Goal: Transaction & Acquisition: Purchase product/service

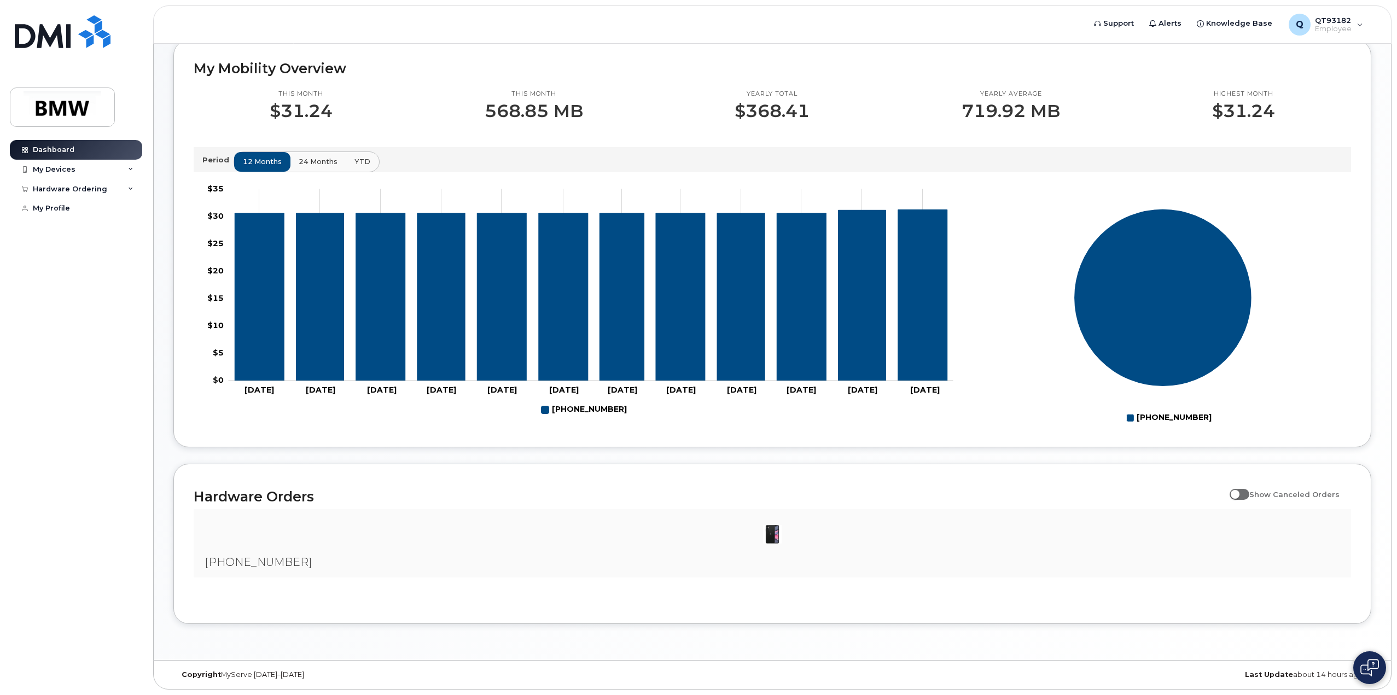
scroll to position [299, 0]
click at [69, 186] on div "Hardware Ordering" at bounding box center [70, 189] width 74 height 9
click at [67, 226] on div "New Order" at bounding box center [59, 230] width 42 height 10
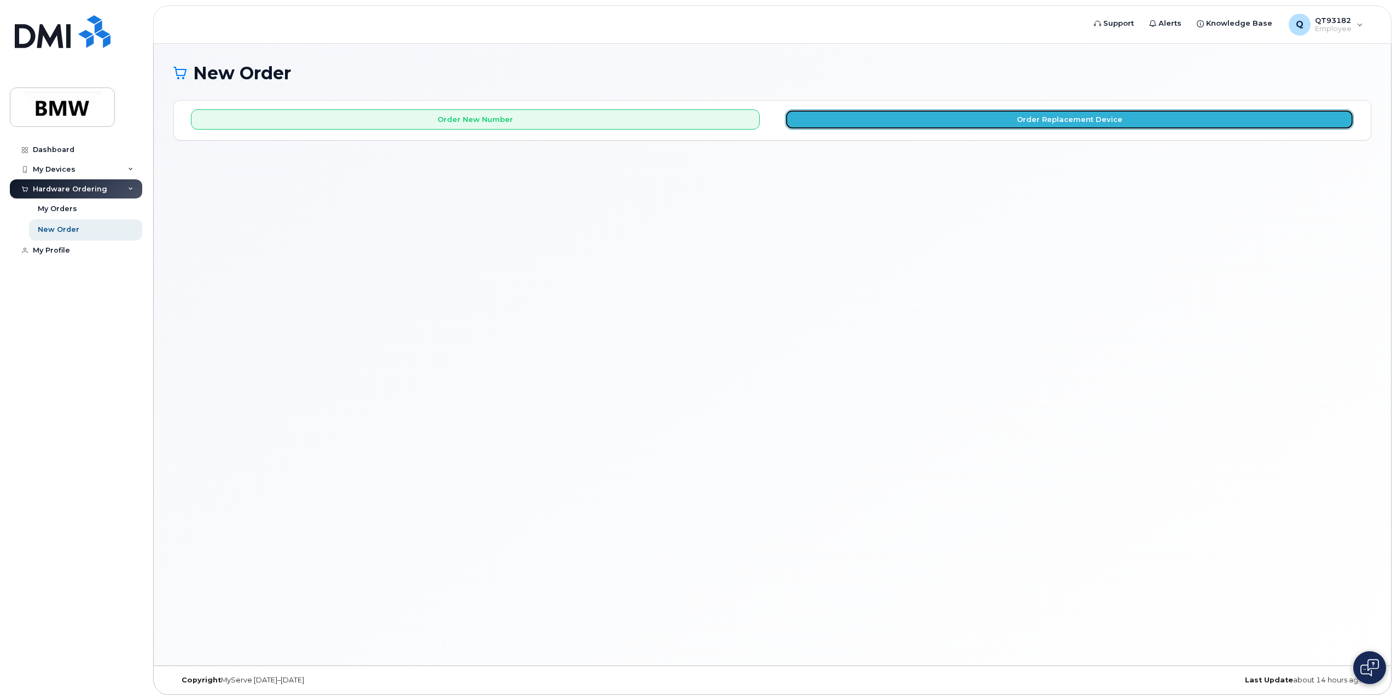
click at [930, 120] on button "Order Replacement Device" at bounding box center [1069, 119] width 569 height 20
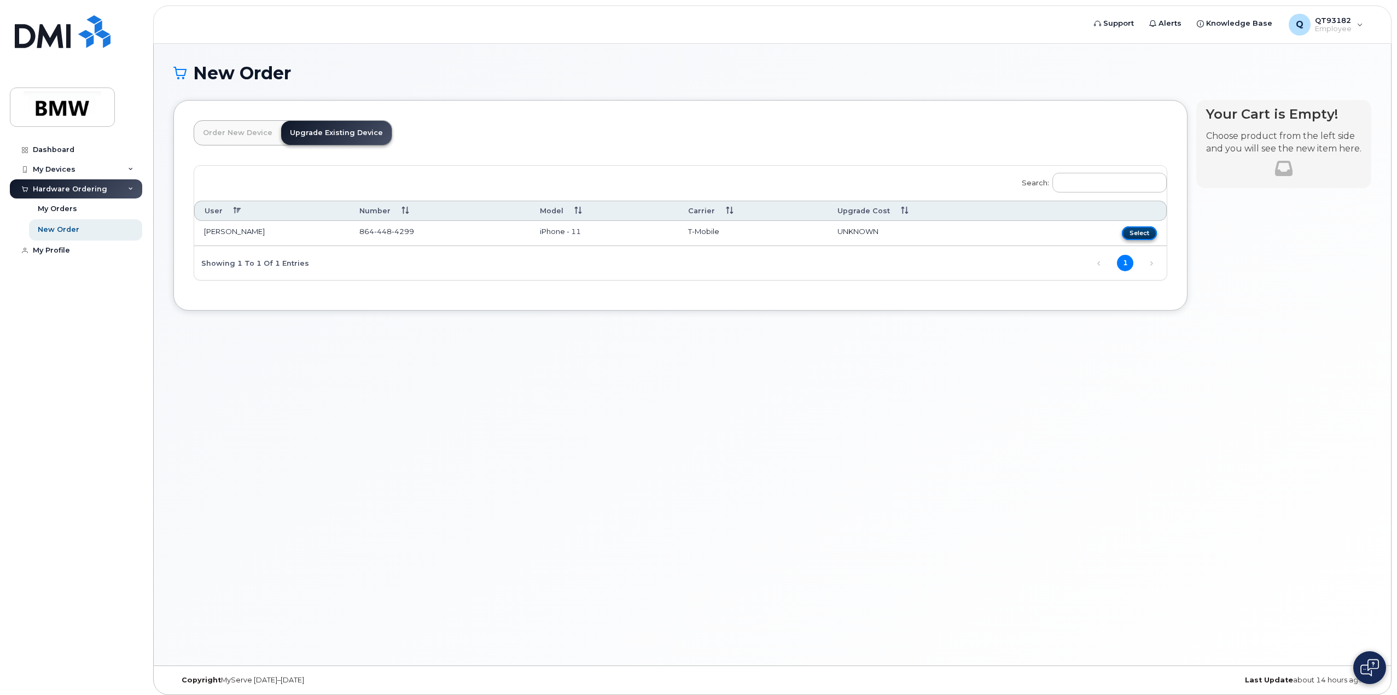
click at [1145, 230] on button "Select" at bounding box center [1139, 233] width 35 height 14
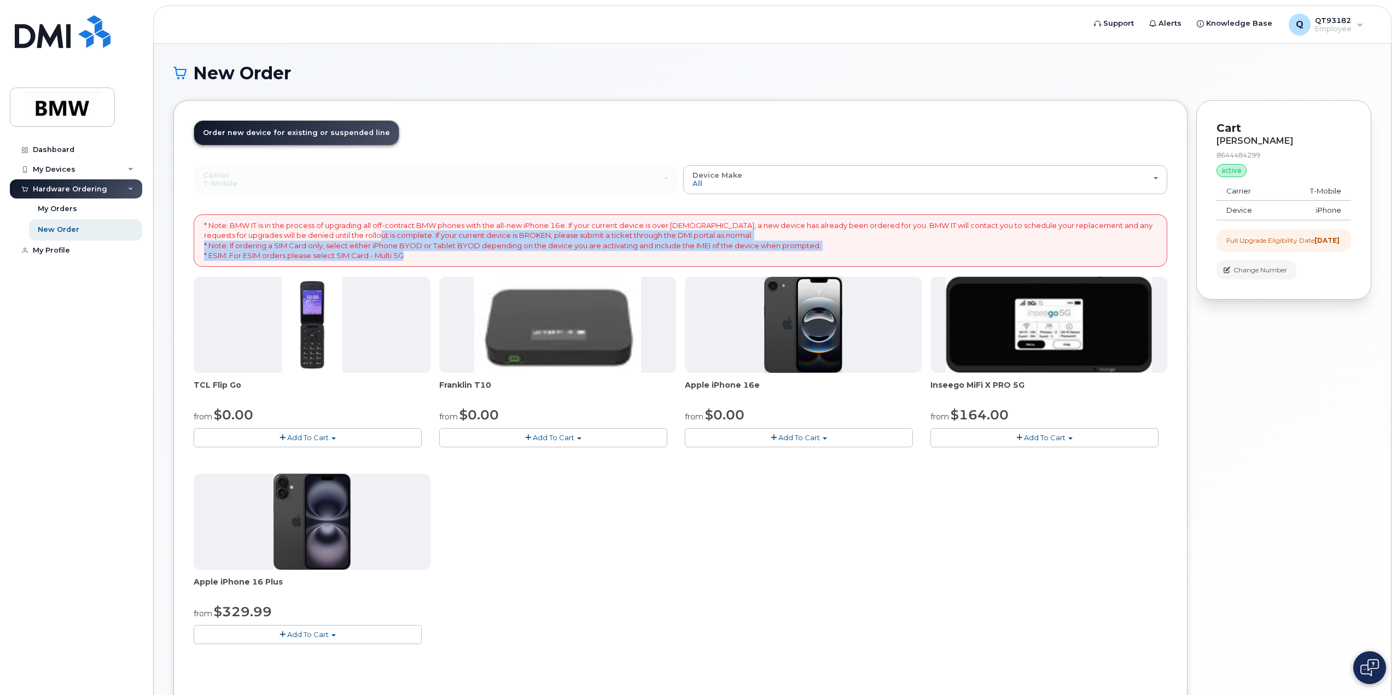
drag, startPoint x: 360, startPoint y: 236, endPoint x: 477, endPoint y: 250, distance: 117.9
click at [477, 250] on p "* Note: BMW IT is in the process of upgrading all off-contract BMW phones with …" at bounding box center [680, 240] width 953 height 40
click at [732, 238] on p "* Note: BMW IT is in the process of upgrading all off-contract BMW phones with …" at bounding box center [680, 240] width 953 height 40
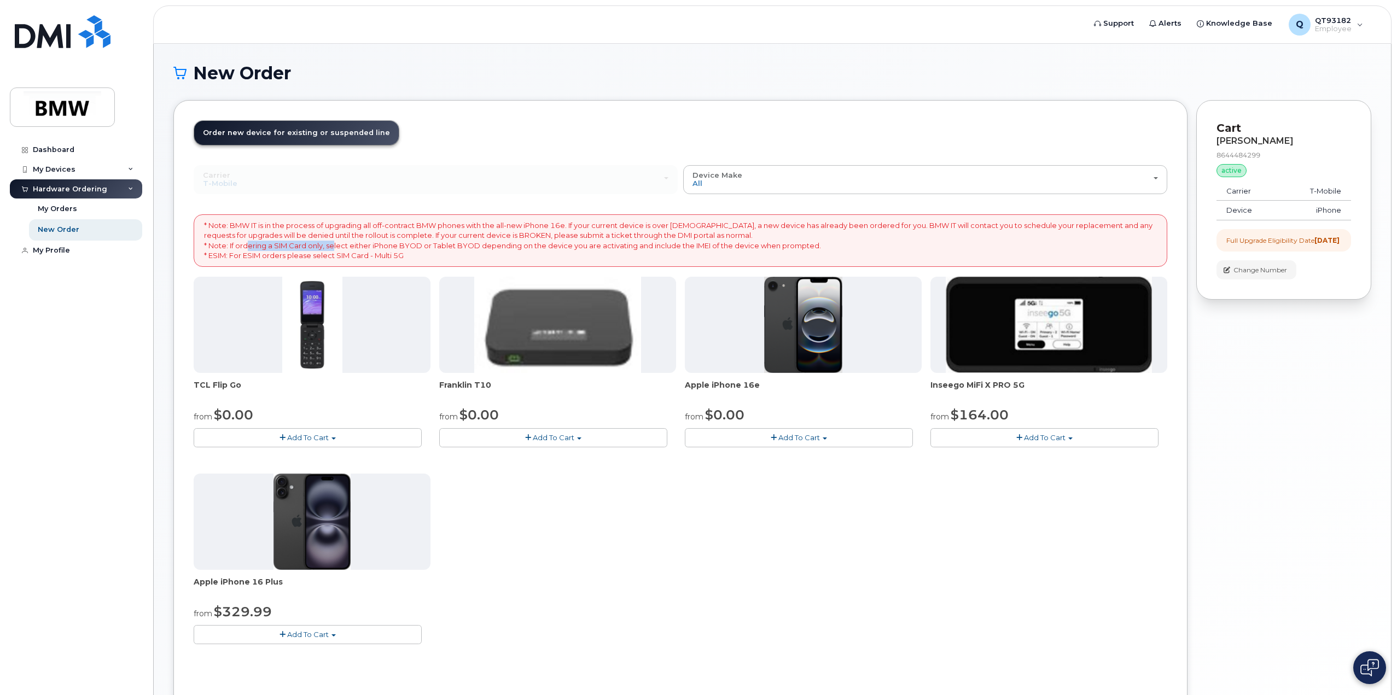
drag, startPoint x: 245, startPoint y: 245, endPoint x: 334, endPoint y: 245, distance: 88.6
click at [334, 245] on p "* Note: BMW IT is in the process of upgrading all off-contract BMW phones with …" at bounding box center [680, 240] width 953 height 40
click at [380, 247] on p "* Note: BMW IT is in the process of upgrading all off-contract BMW phones with …" at bounding box center [680, 240] width 953 height 40
